Goal: Task Accomplishment & Management: Use online tool/utility

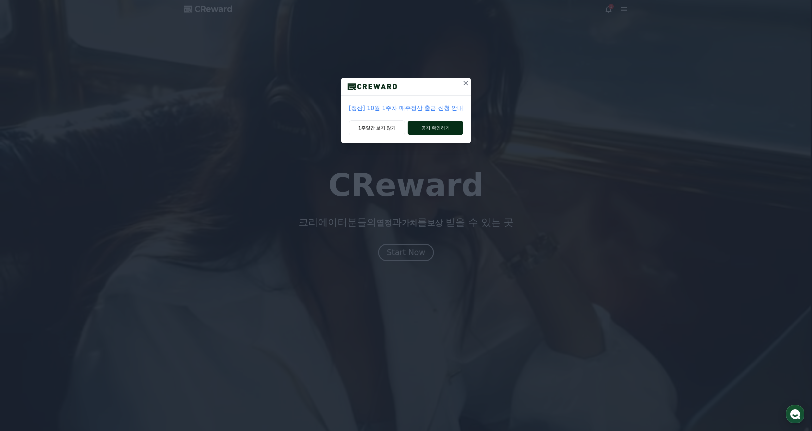
click at [429, 127] on button "공지 확인하기" at bounding box center [435, 128] width 55 height 14
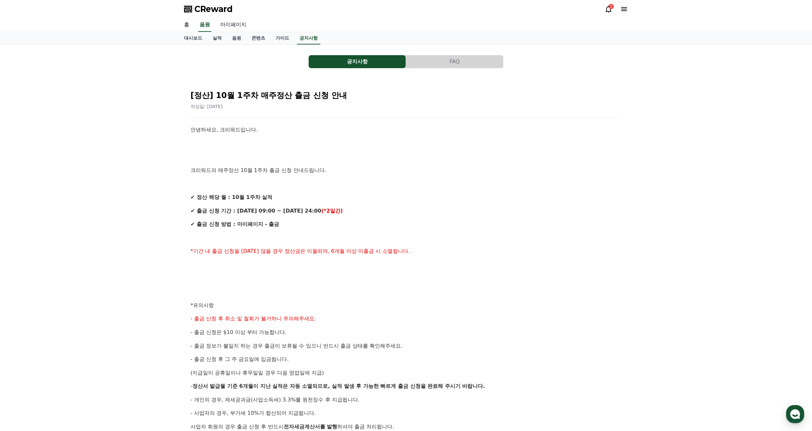
click at [227, 25] on link "마이페이지" at bounding box center [233, 25] width 36 height 14
select select "**********"
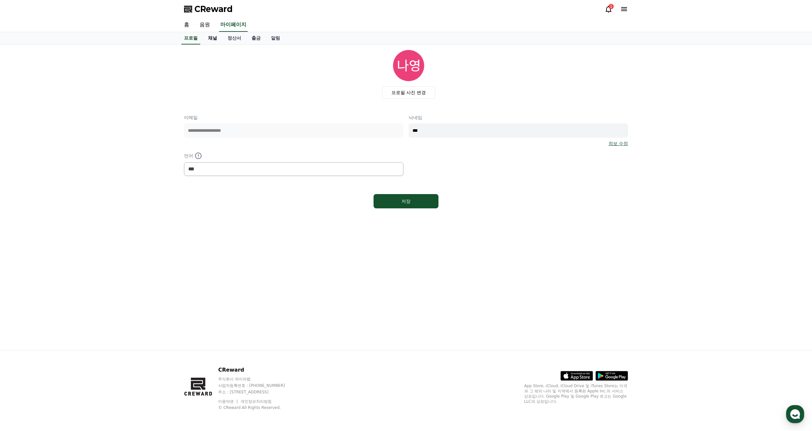
click at [213, 40] on link "채널" at bounding box center [212, 38] width 19 height 12
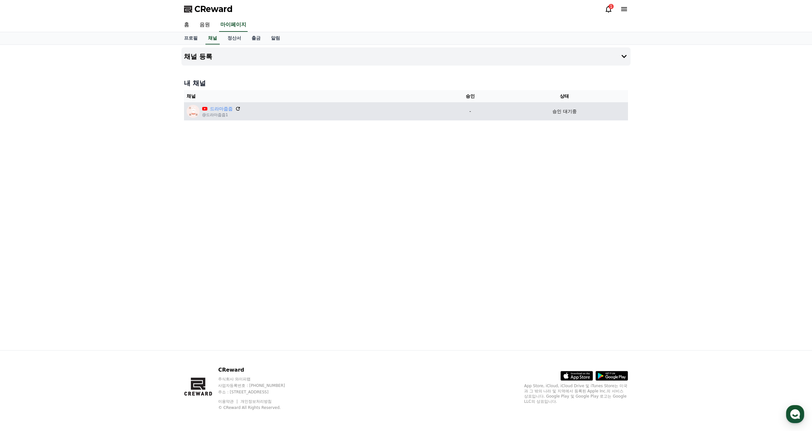
click at [238, 110] on icon at bounding box center [238, 109] width 6 height 6
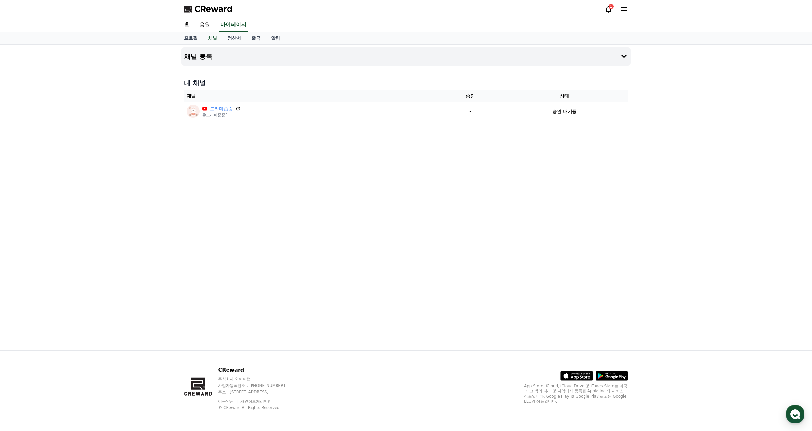
click at [606, 3] on div "CReward 1" at bounding box center [406, 9] width 454 height 18
click at [609, 7] on div "1" at bounding box center [610, 6] width 5 height 5
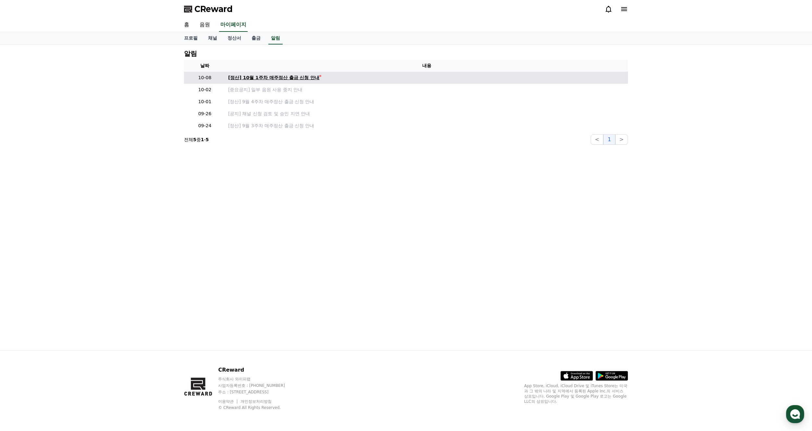
click at [325, 77] on link "[정산] 10월 1주차 매주정산 출금 신청 안내" at bounding box center [426, 77] width 397 height 7
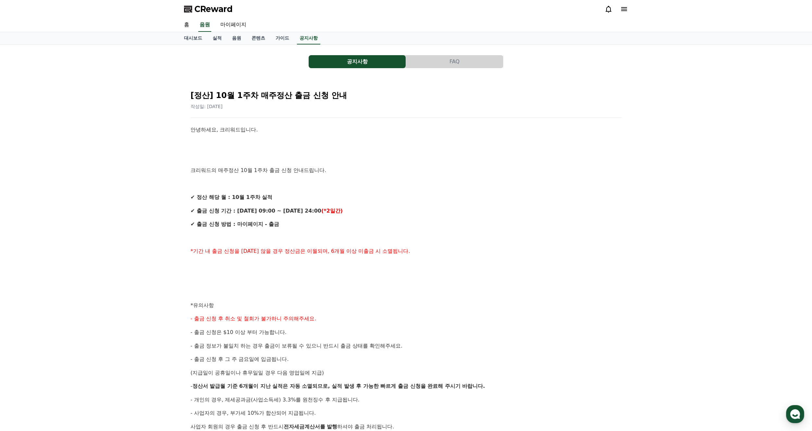
drag, startPoint x: 237, startPoint y: 226, endPoint x: 478, endPoint y: 274, distance: 245.5
click at [453, 272] on div "안녕하세요, 크리워드입니다. 크리워드의 매주정산 10월 1주차 출금 신청 안내드립니다. ✔ 정산 해당 월 : 10월 1주차 실적 ✔ 출금 신청…" at bounding box center [405, 312] width 431 height 373
click at [185, 25] on link "홈" at bounding box center [187, 25] width 16 height 14
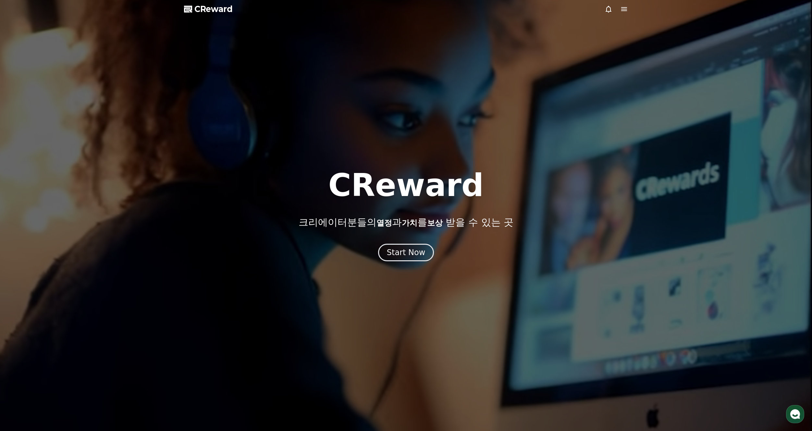
click at [225, 6] on span "CReward" at bounding box center [213, 9] width 38 height 10
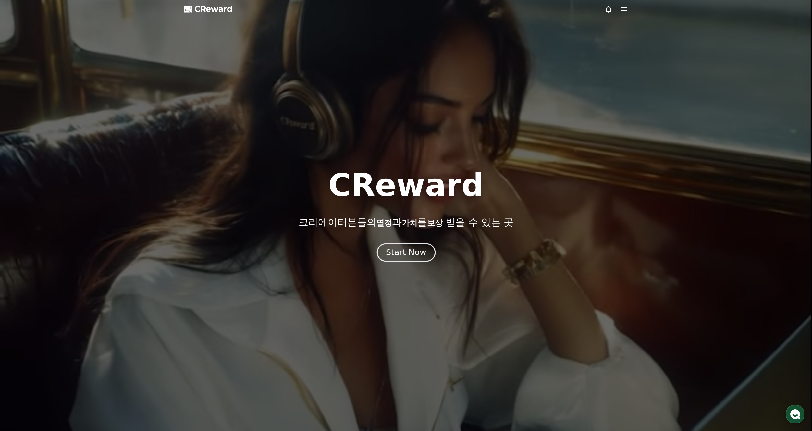
click at [410, 255] on div "Start Now" at bounding box center [406, 252] width 40 height 11
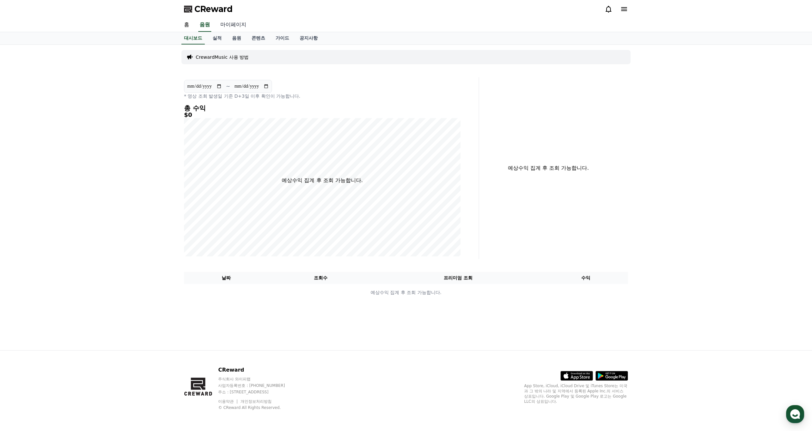
click at [234, 27] on link "마이페이지" at bounding box center [233, 25] width 36 height 14
select select "**********"
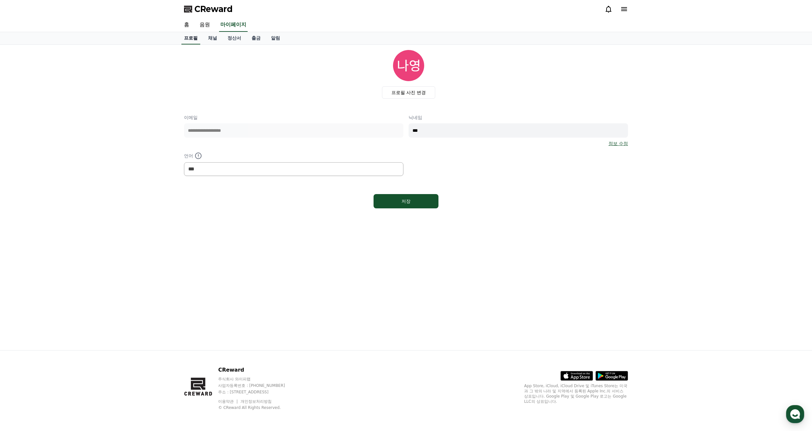
click at [181, 26] on link "홈" at bounding box center [187, 25] width 16 height 14
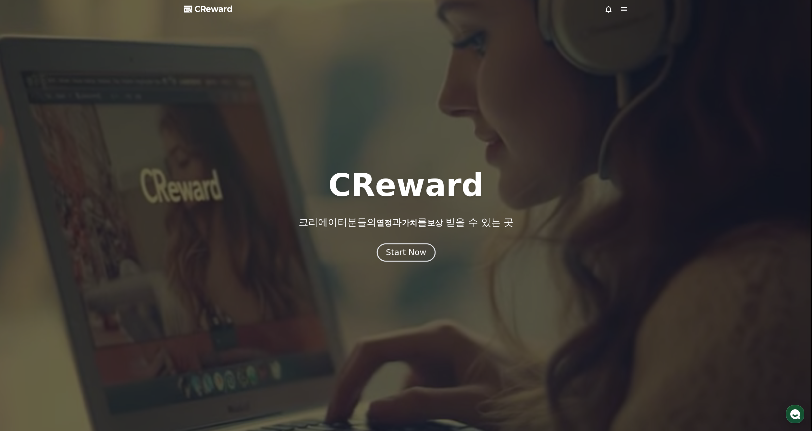
click at [423, 249] on div "Start Now" at bounding box center [406, 252] width 40 height 11
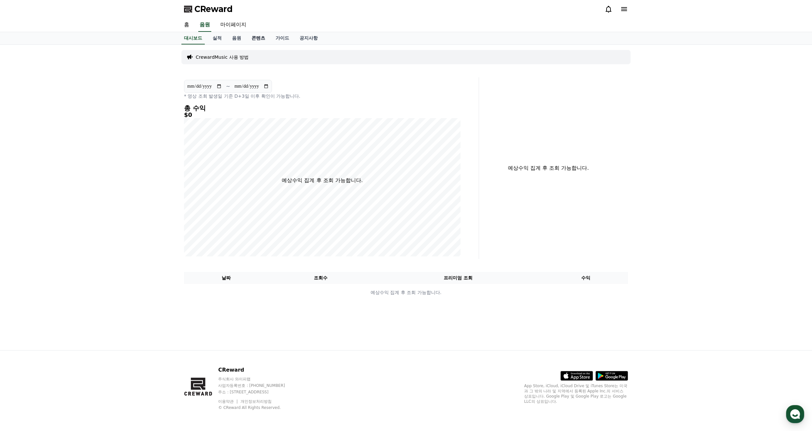
click at [262, 39] on link "콘텐츠" at bounding box center [258, 38] width 24 height 12
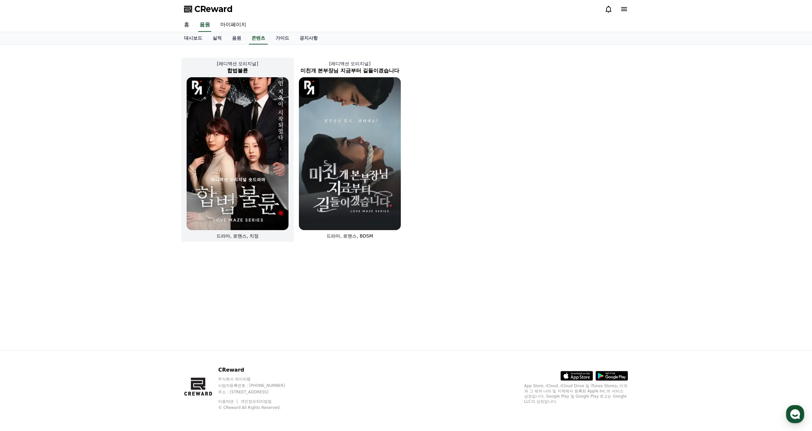
click at [246, 190] on img at bounding box center [238, 153] width 102 height 153
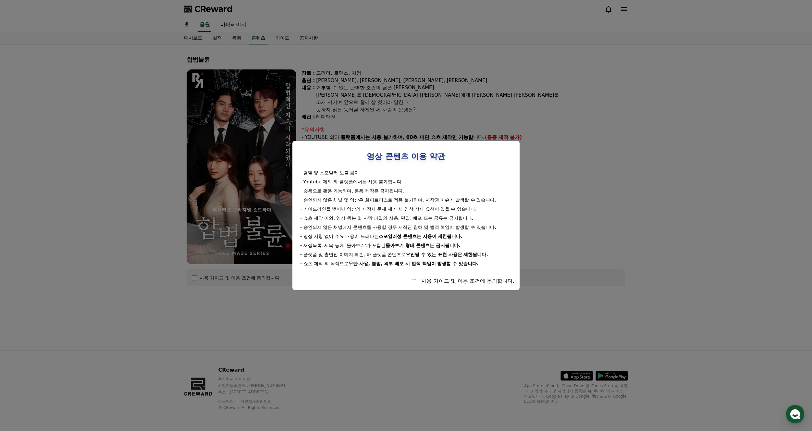
select select
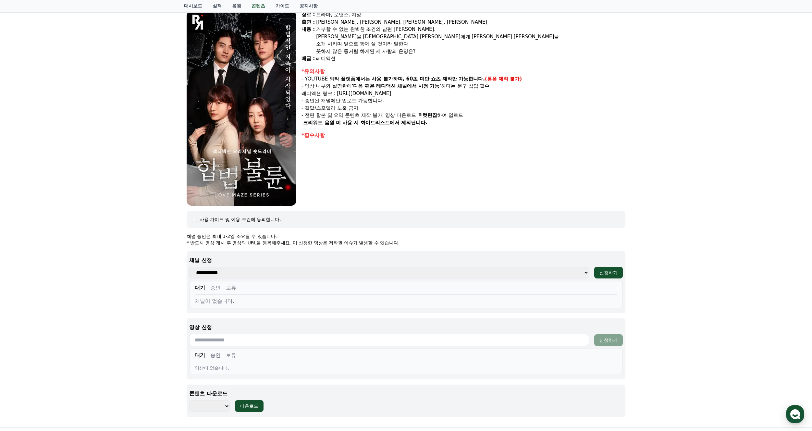
scroll to position [97, 0]
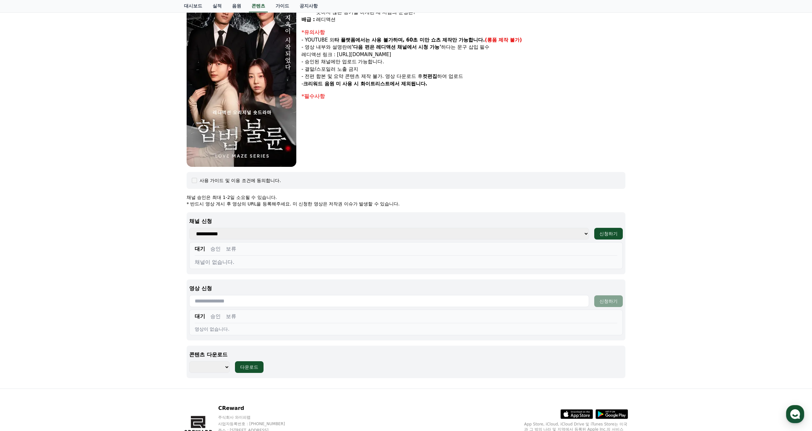
click at [277, 233] on select "**********" at bounding box center [389, 234] width 400 height 12
drag, startPoint x: 277, startPoint y: 233, endPoint x: 274, endPoint y: 235, distance: 3.8
click at [277, 233] on select "**********" at bounding box center [389, 234] width 400 height 12
click at [240, 249] on div "대기 승인 보류" at bounding box center [406, 250] width 422 height 11
drag, startPoint x: 266, startPoint y: 280, endPoint x: 278, endPoint y: 323, distance: 44.4
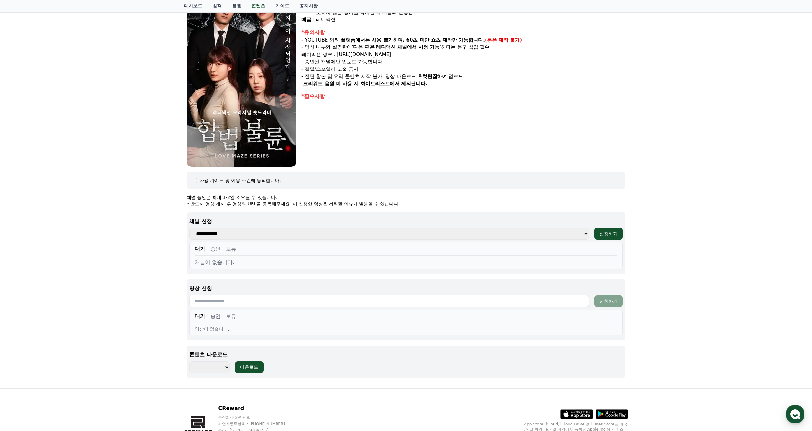
click at [266, 282] on div "영상 신청 신청하기 대기 승인 보류 영상이 없습니다." at bounding box center [406, 309] width 439 height 61
drag, startPoint x: 278, startPoint y: 323, endPoint x: 307, endPoint y: 332, distance: 30.6
click at [278, 324] on div "대기 승인 보류 영상이 없습니다." at bounding box center [405, 323] width 433 height 26
drag, startPoint x: 356, startPoint y: 323, endPoint x: 447, endPoint y: 323, distance: 91.5
click at [373, 324] on div "대기 승인 보류 영상이 없습니다." at bounding box center [405, 323] width 433 height 26
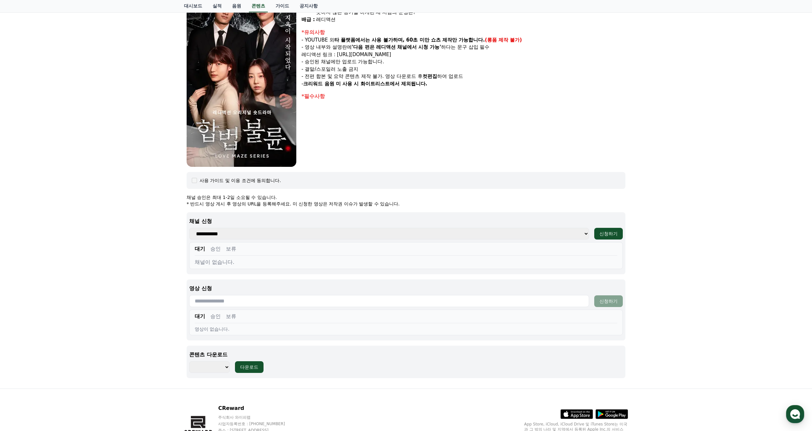
click at [538, 305] on input "text" at bounding box center [389, 301] width 400 height 12
click at [545, 302] on input "text" at bounding box center [389, 301] width 400 height 12
click at [373, 324] on div "대기 승인 보류 영상이 없습니다." at bounding box center [405, 323] width 433 height 26
drag, startPoint x: 294, startPoint y: 315, endPoint x: 294, endPoint y: 293, distance: 22.1
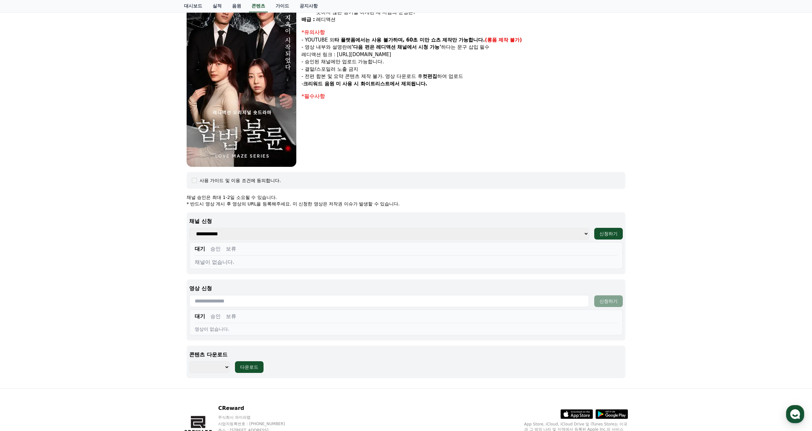
click at [294, 314] on div "대기 승인 보류" at bounding box center [406, 317] width 422 height 11
drag, startPoint x: 294, startPoint y: 291, endPoint x: 294, endPoint y: 263, distance: 28.6
click at [294, 287] on p "영상 신청" at bounding box center [405, 289] width 433 height 8
click at [290, 243] on div "대기 승인 보류 채널이 없습니다." at bounding box center [405, 255] width 433 height 27
click at [313, 322] on div "대기 승인 보류" at bounding box center [406, 317] width 422 height 11
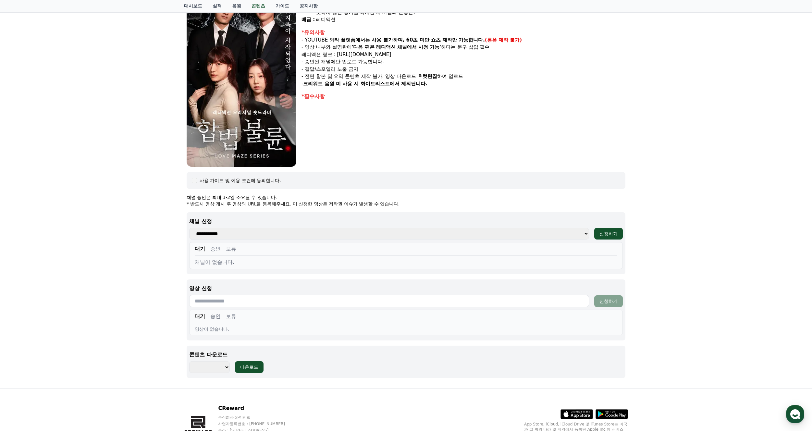
click at [229, 370] on div "******** ******** ******** ******** ******** ******** ******** ******** *******…" at bounding box center [226, 367] width 74 height 12
click at [229, 369] on select "******** ******** ******** ******** ******** ******** ******** ******** *******…" at bounding box center [209, 367] width 41 height 12
click at [669, 202] on div "합법불륜 장르 : 드라마, 로맨스, 치정 출연 : [PERSON_NAME], [PERSON_NAME], [PERSON_NAME], [PERSO…" at bounding box center [406, 167] width 812 height 441
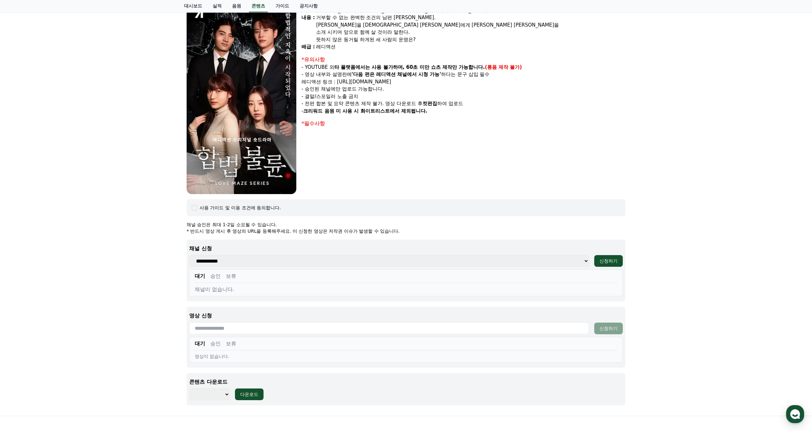
scroll to position [0, 0]
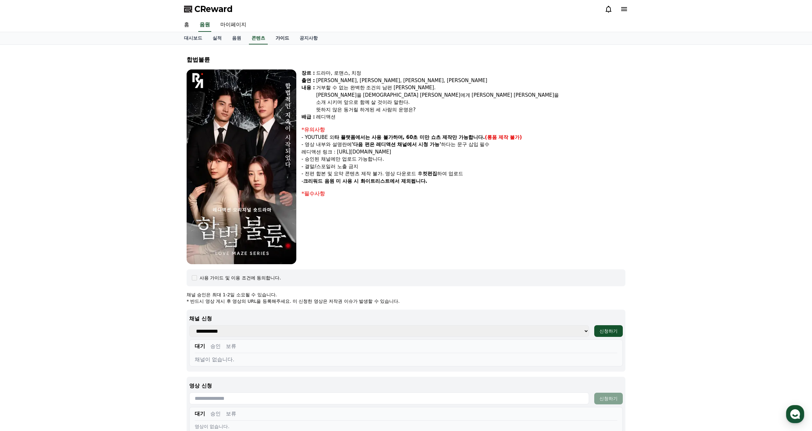
click at [281, 42] on link "가이드" at bounding box center [282, 38] width 24 height 12
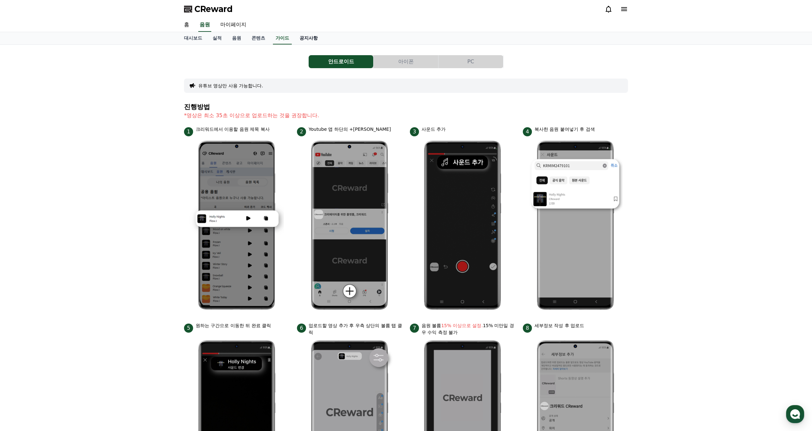
click at [308, 40] on link "공지사항" at bounding box center [308, 38] width 29 height 12
